Goal: Find specific page/section: Find specific page/section

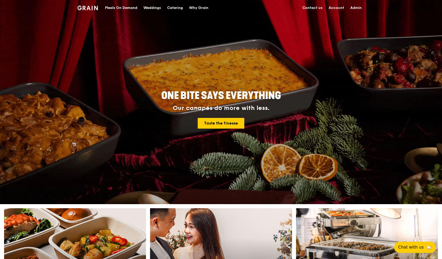
click at [357, 8] on link "Admin" at bounding box center [356, 7] width 18 height 15
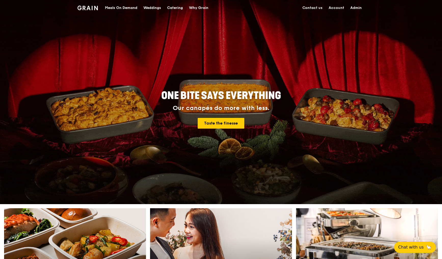
select select "100"
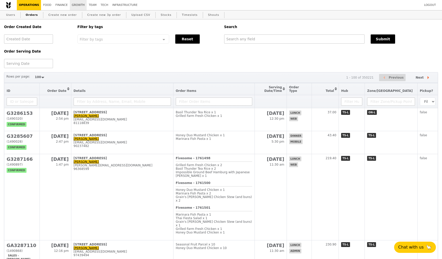
click at [73, 5] on link "Growth" at bounding box center [78, 5] width 17 height 10
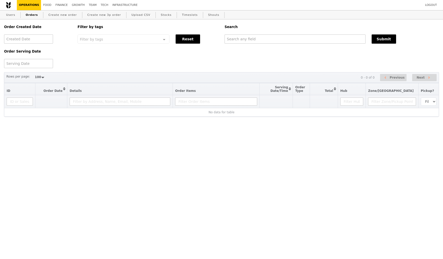
select select "100"
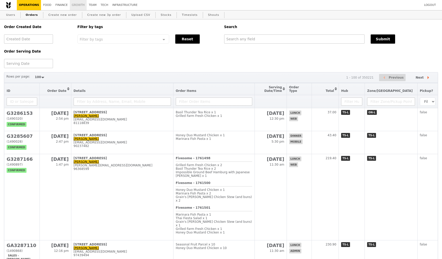
click at [80, 3] on link "Growth" at bounding box center [78, 5] width 17 height 10
click at [80, 4] on link "Growth" at bounding box center [78, 5] width 17 height 10
